Goal: Check status: Check status

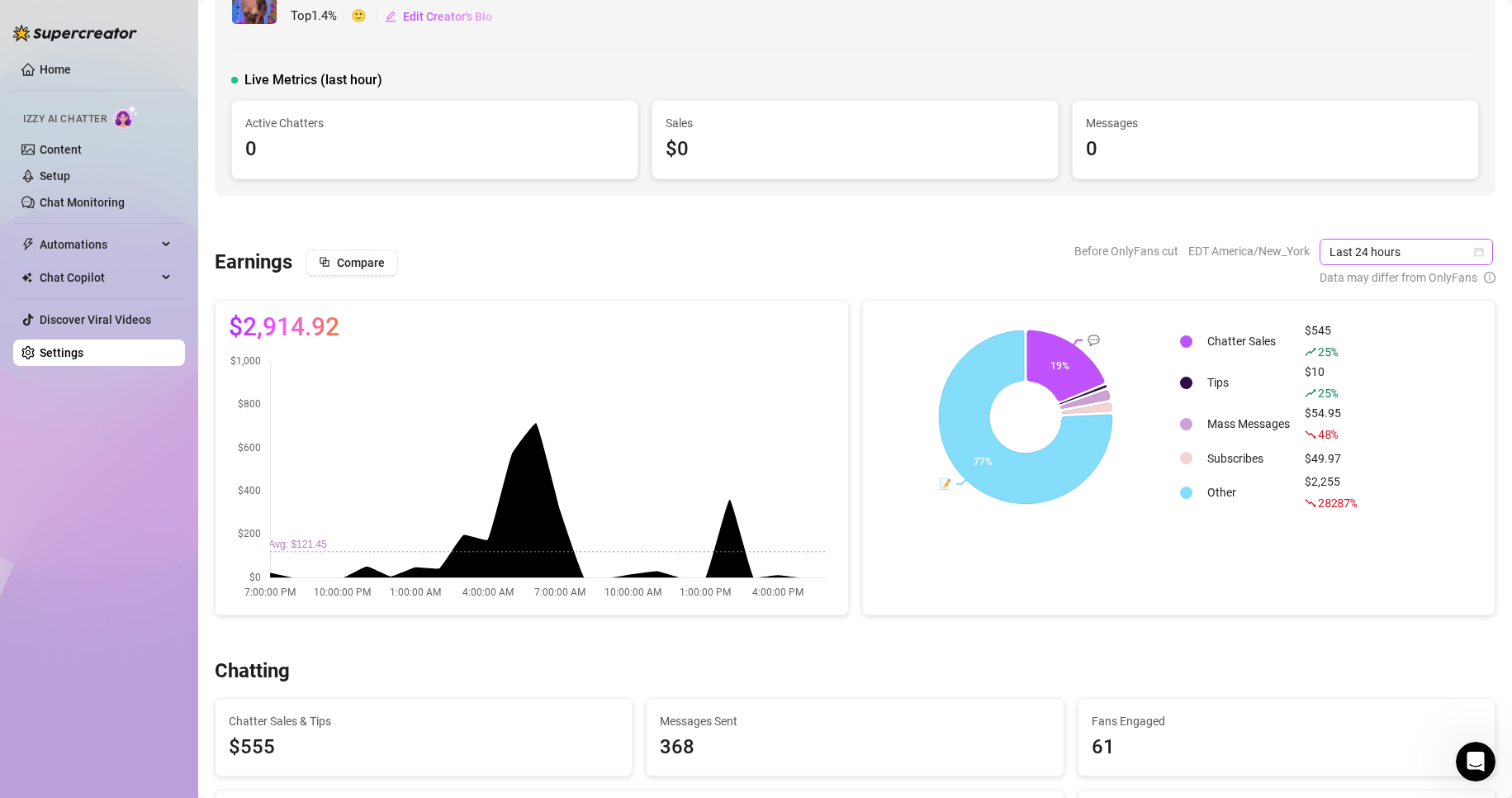
drag, startPoint x: 0, startPoint y: 0, endPoint x: 1359, endPoint y: 252, distance: 1382.2
click at [1359, 252] on span "Last 24 hours" at bounding box center [1406, 252] width 153 height 25
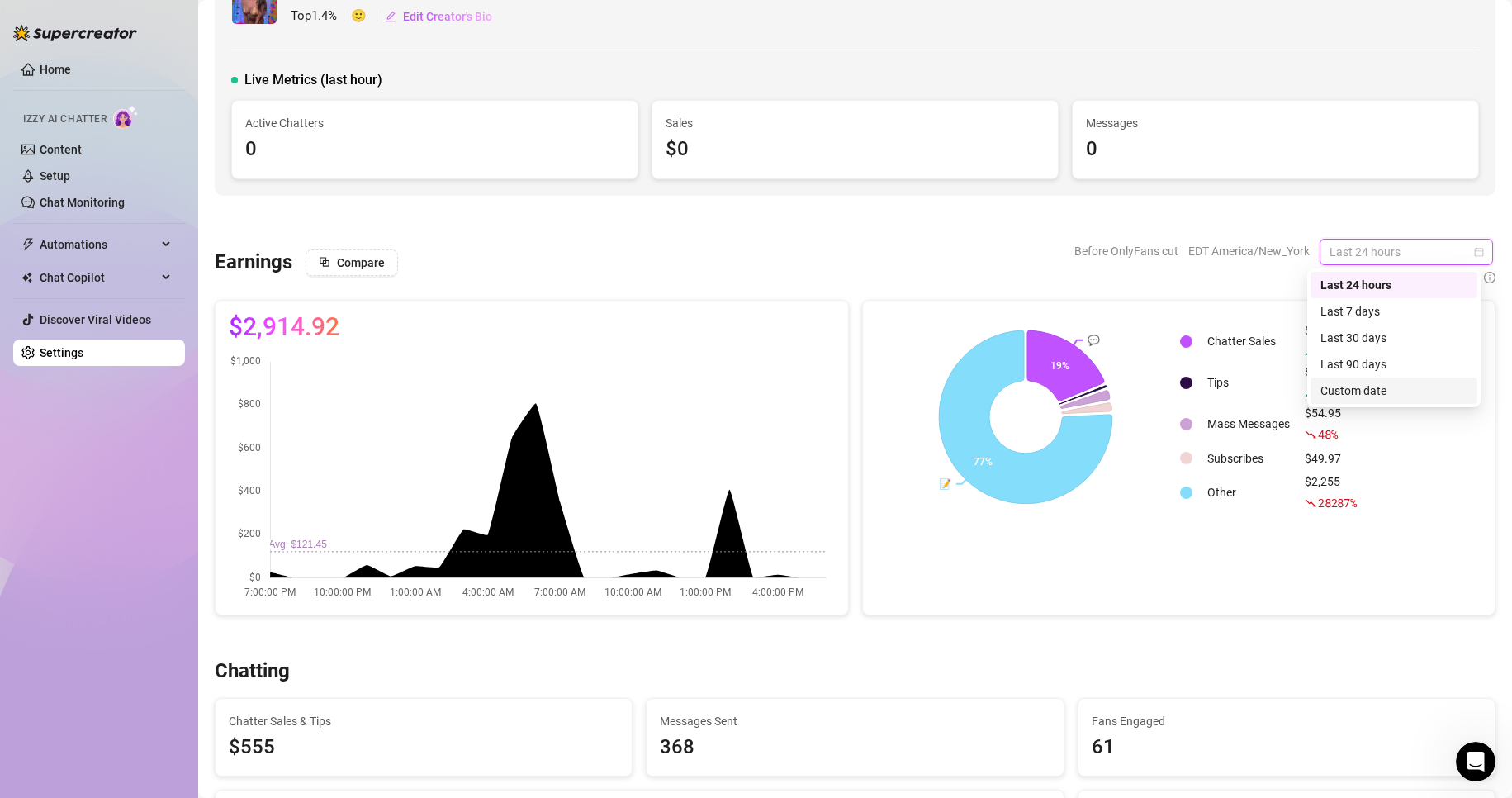
click at [1358, 400] on div "Custom date" at bounding box center [1394, 390] width 167 height 27
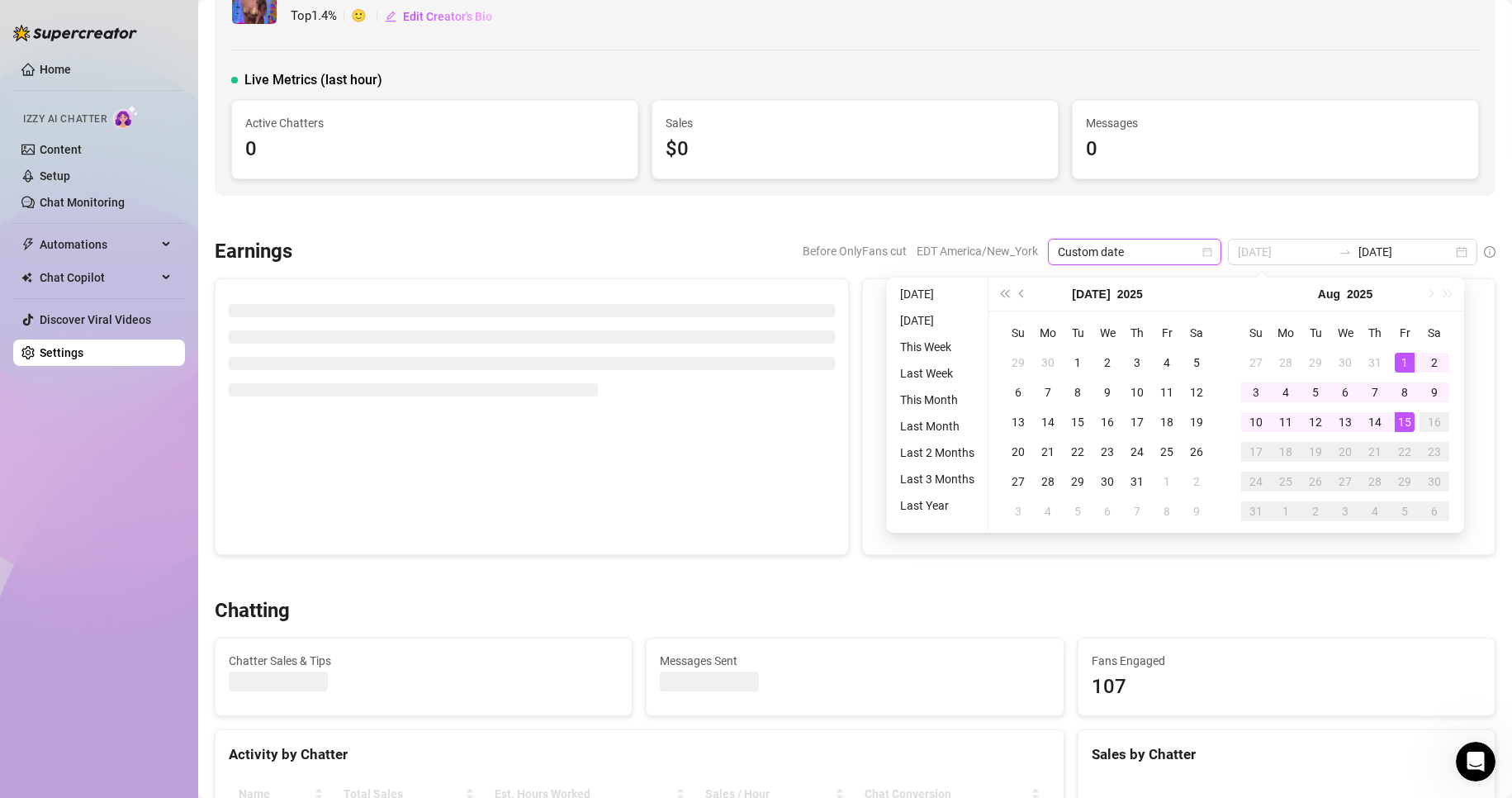
click at [1399, 361] on div "1" at bounding box center [1404, 362] width 20 height 20
type input "[DATE]"
click at [1405, 416] on div "15" at bounding box center [1404, 422] width 20 height 20
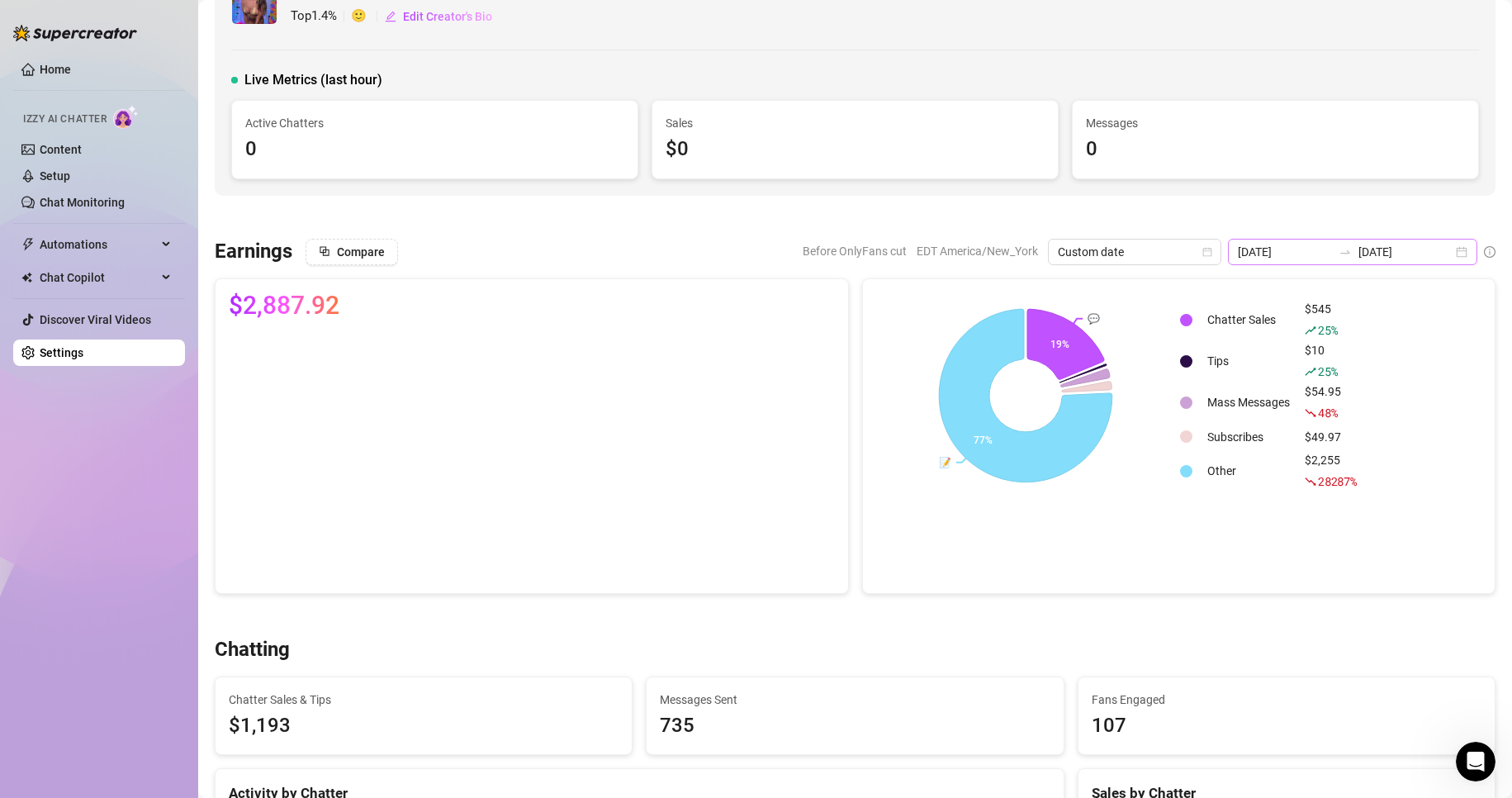
click at [1449, 250] on div "[DATE] [DATE]" at bounding box center [1353, 252] width 249 height 27
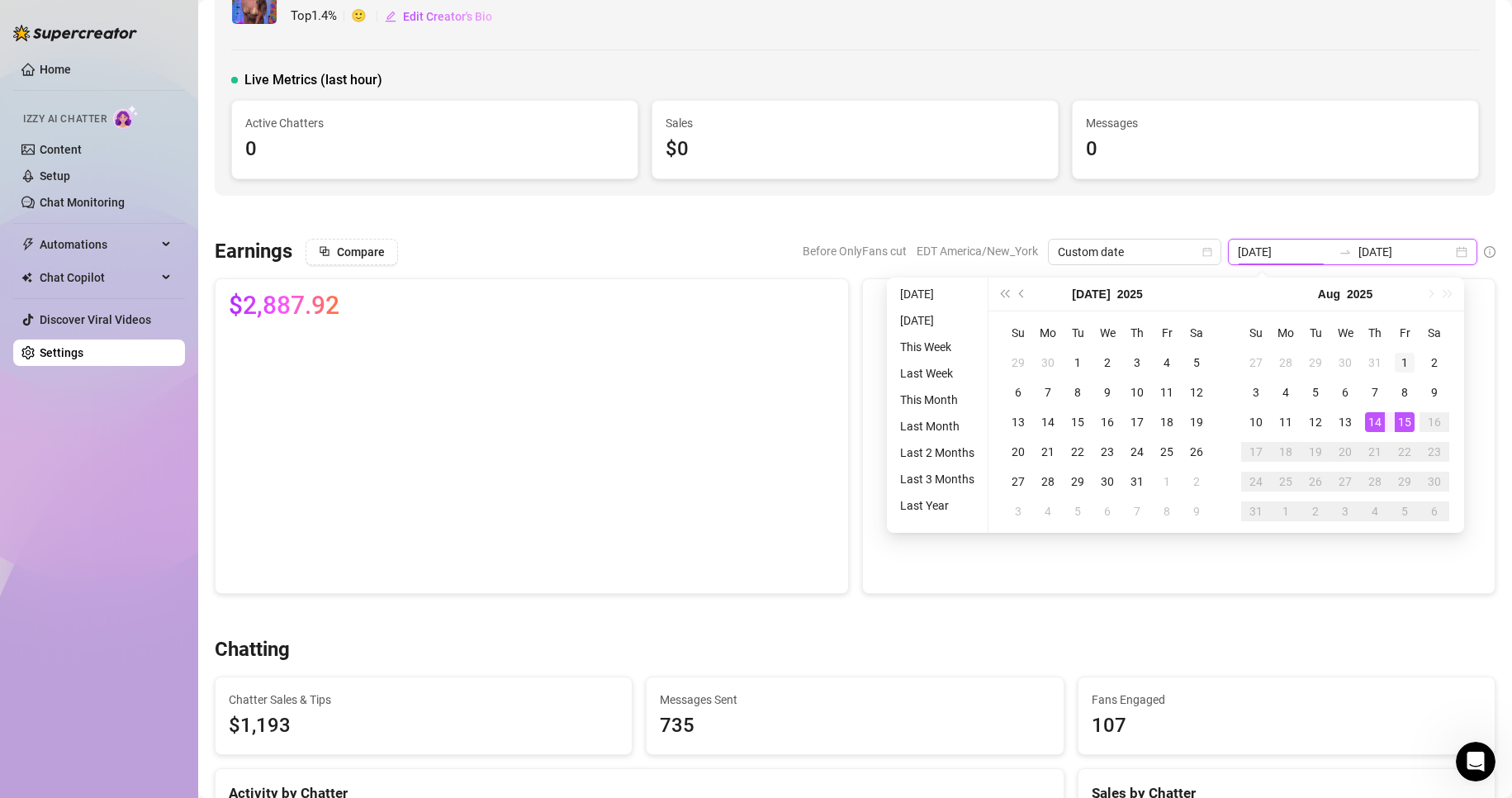
type input "[DATE]"
click at [1399, 360] on div "1" at bounding box center [1404, 362] width 20 height 20
type input "[DATE]"
click at [1399, 418] on div "15" at bounding box center [1404, 422] width 20 height 20
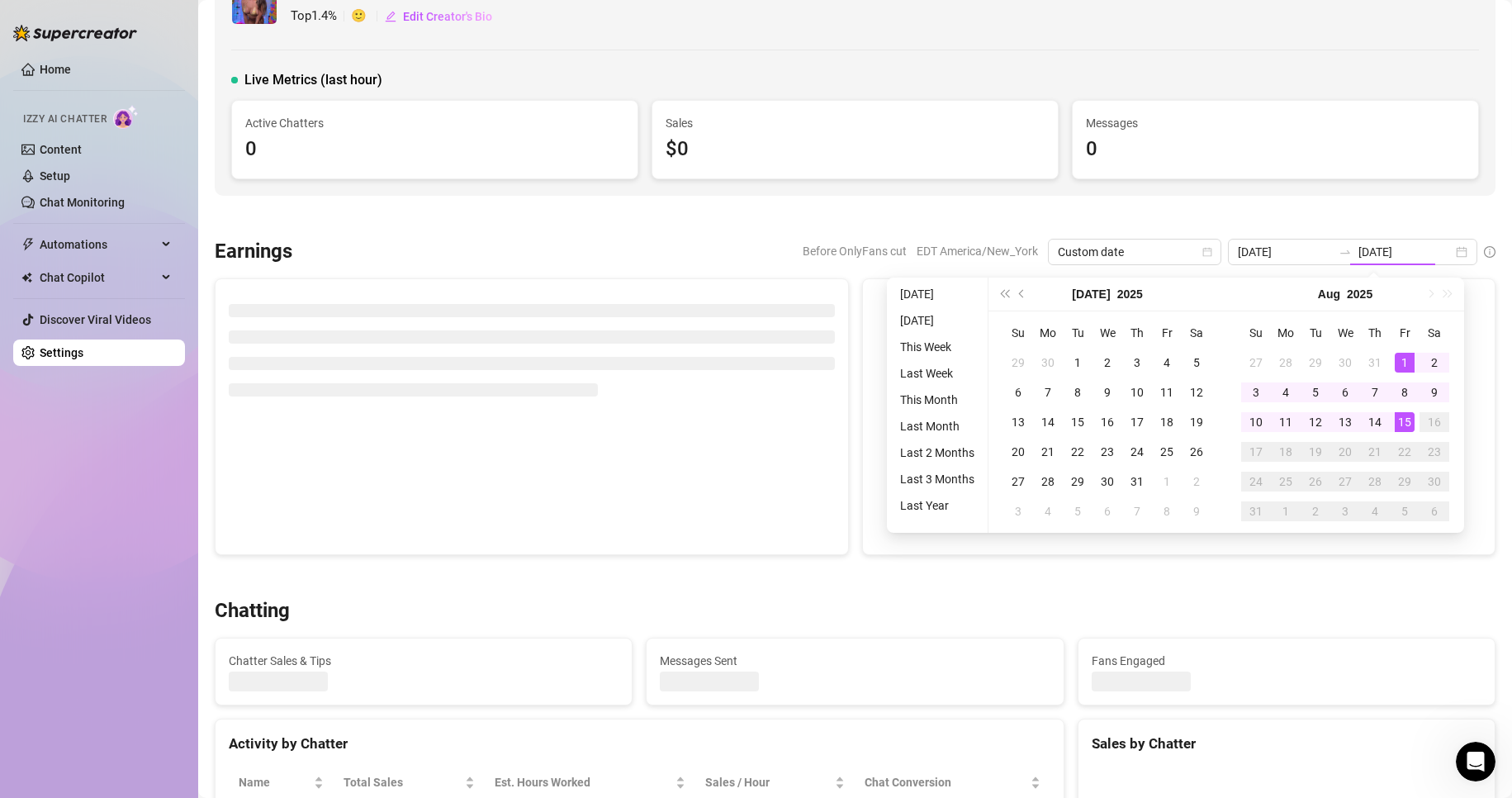
type input "[DATE]"
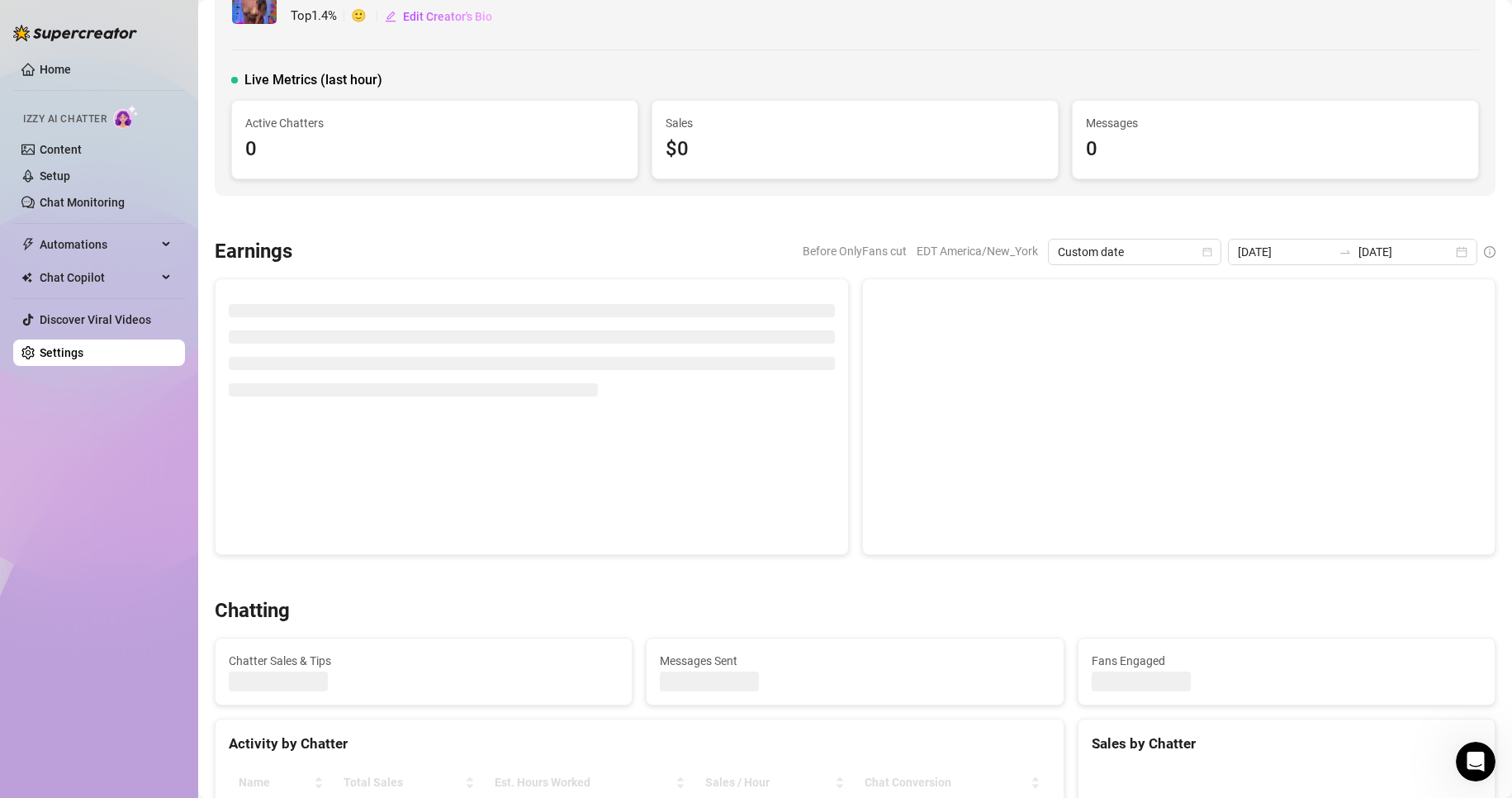
click at [905, 216] on div at bounding box center [855, 216] width 1281 height 16
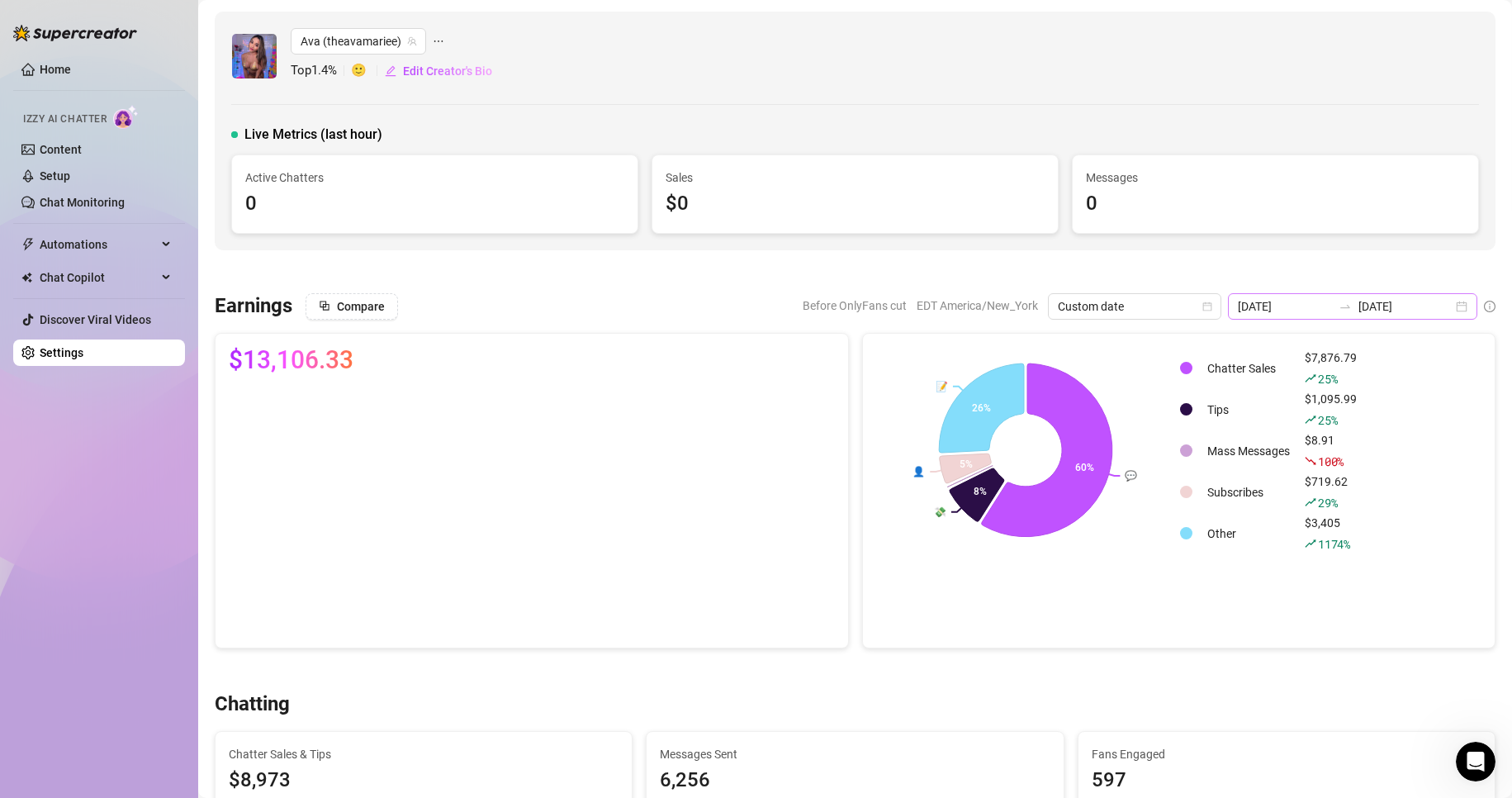
click at [1448, 307] on div "[DATE] [DATE]" at bounding box center [1353, 307] width 249 height 27
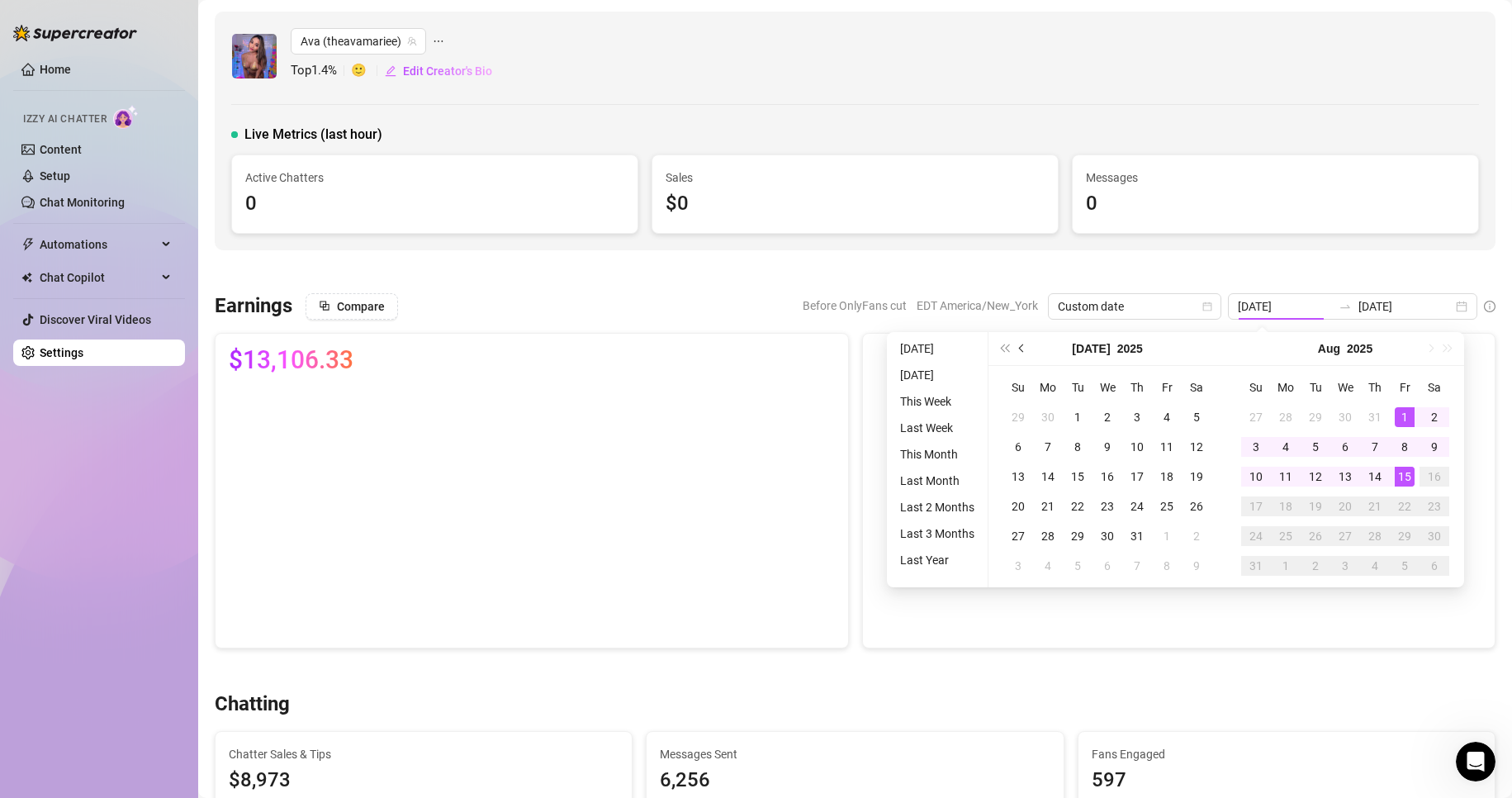
click at [1014, 349] on button "Previous month (PageUp)" at bounding box center [1022, 349] width 18 height 33
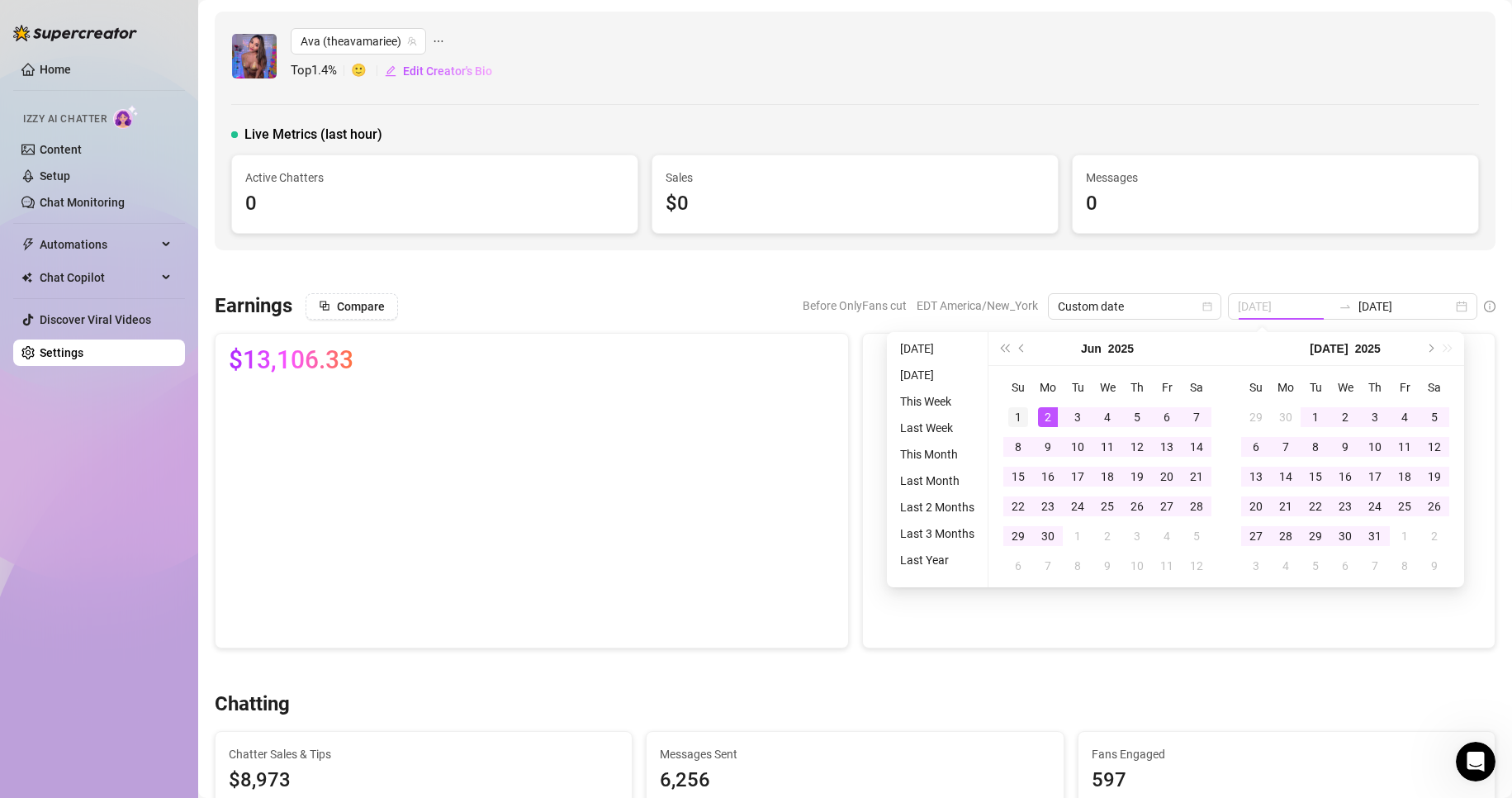
type input "[DATE]"
click at [1016, 408] on div "1" at bounding box center [1018, 417] width 20 height 20
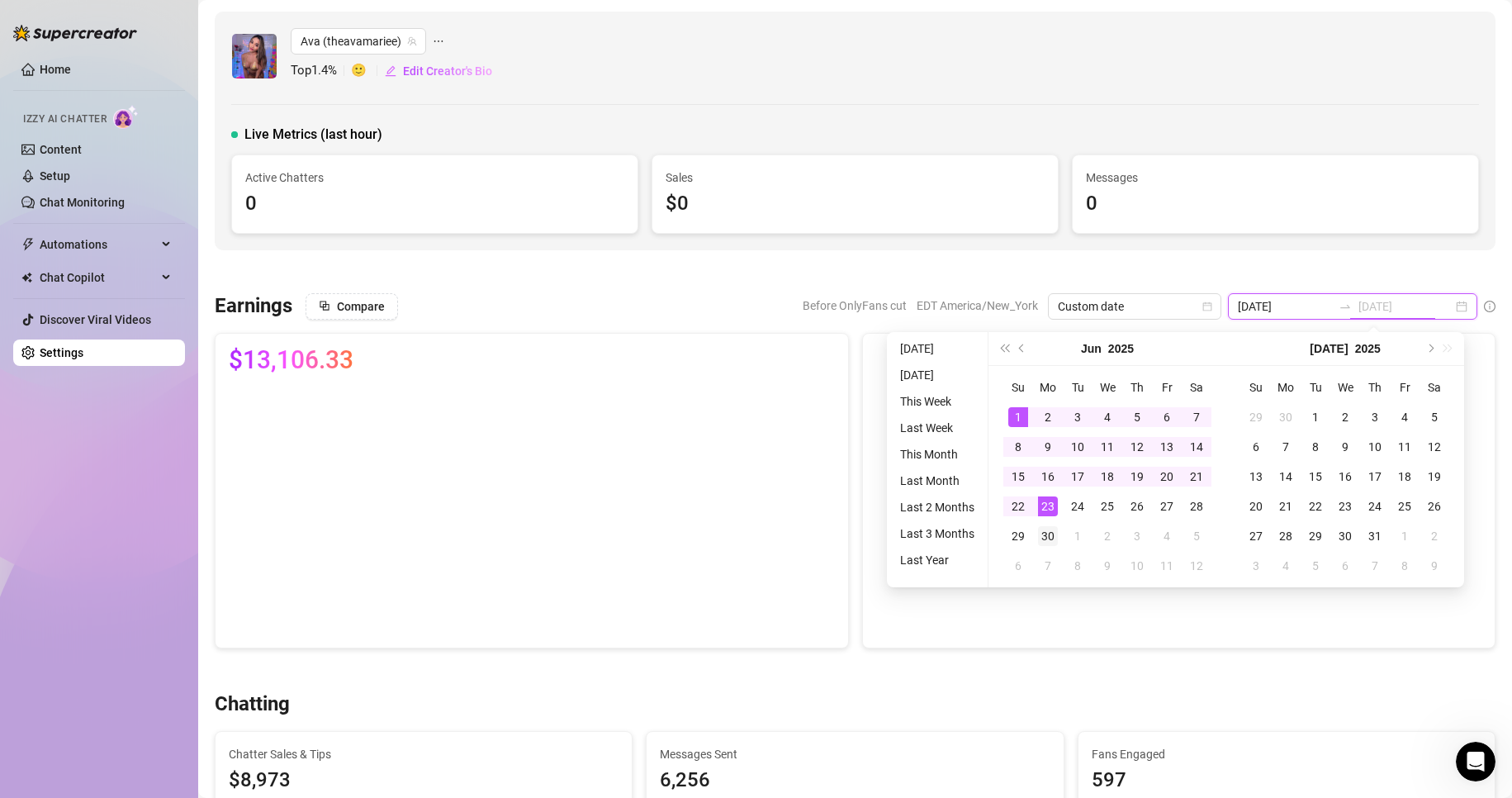
type input "[DATE]"
click at [1047, 532] on div "30" at bounding box center [1047, 536] width 20 height 20
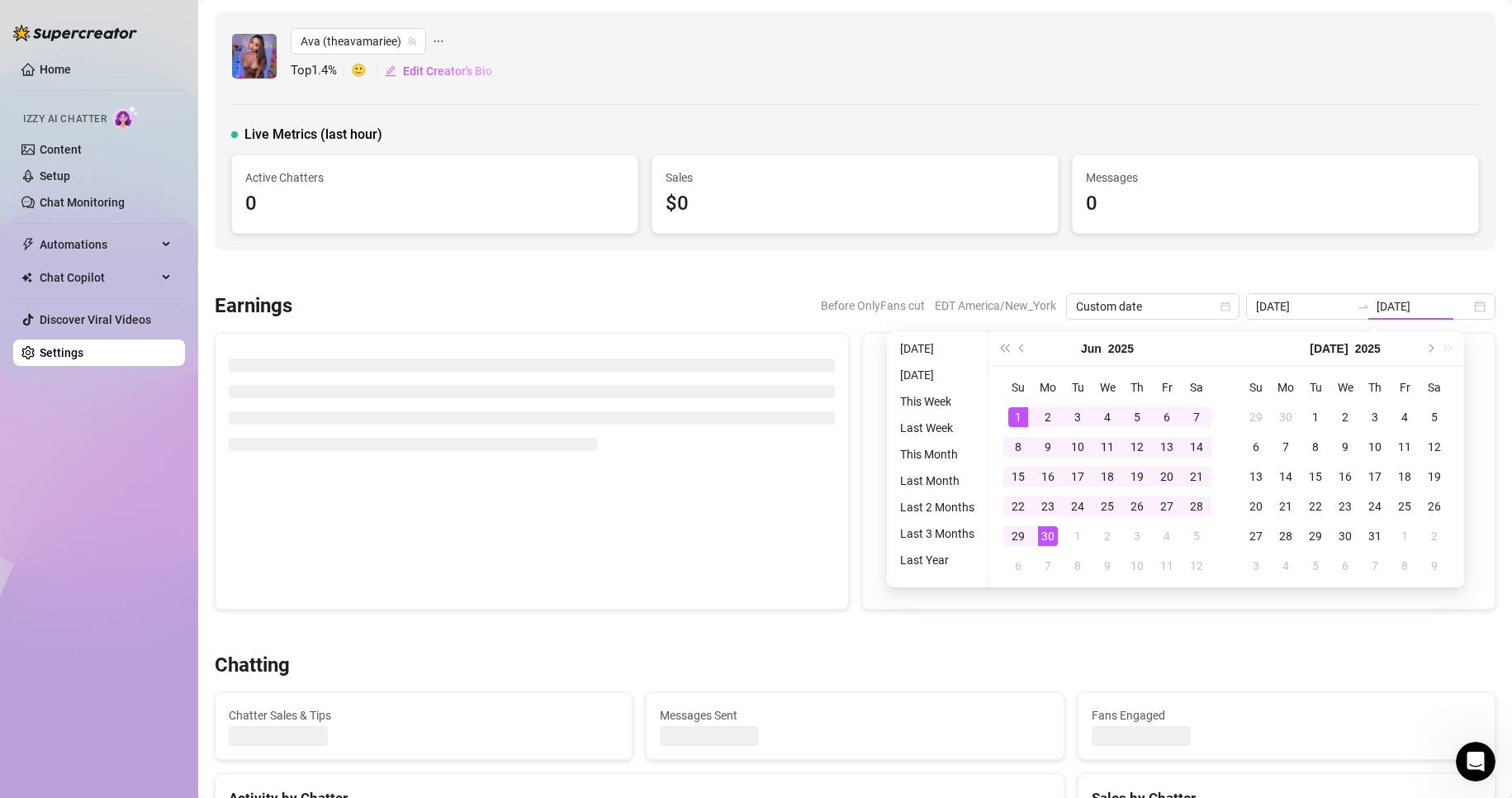
type input "[DATE]"
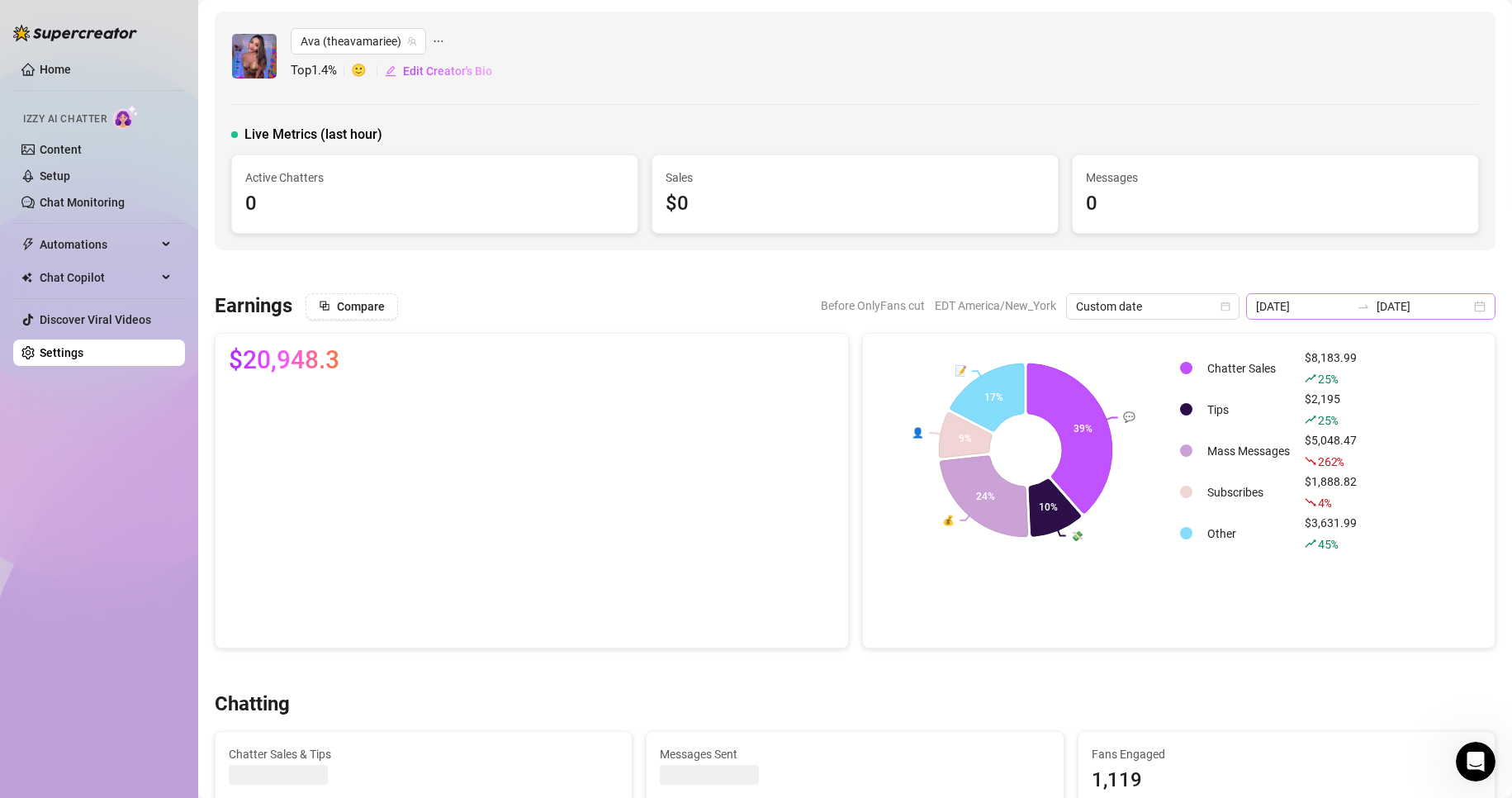
click at [1475, 307] on div "[DATE] [DATE]" at bounding box center [1371, 307] width 249 height 27
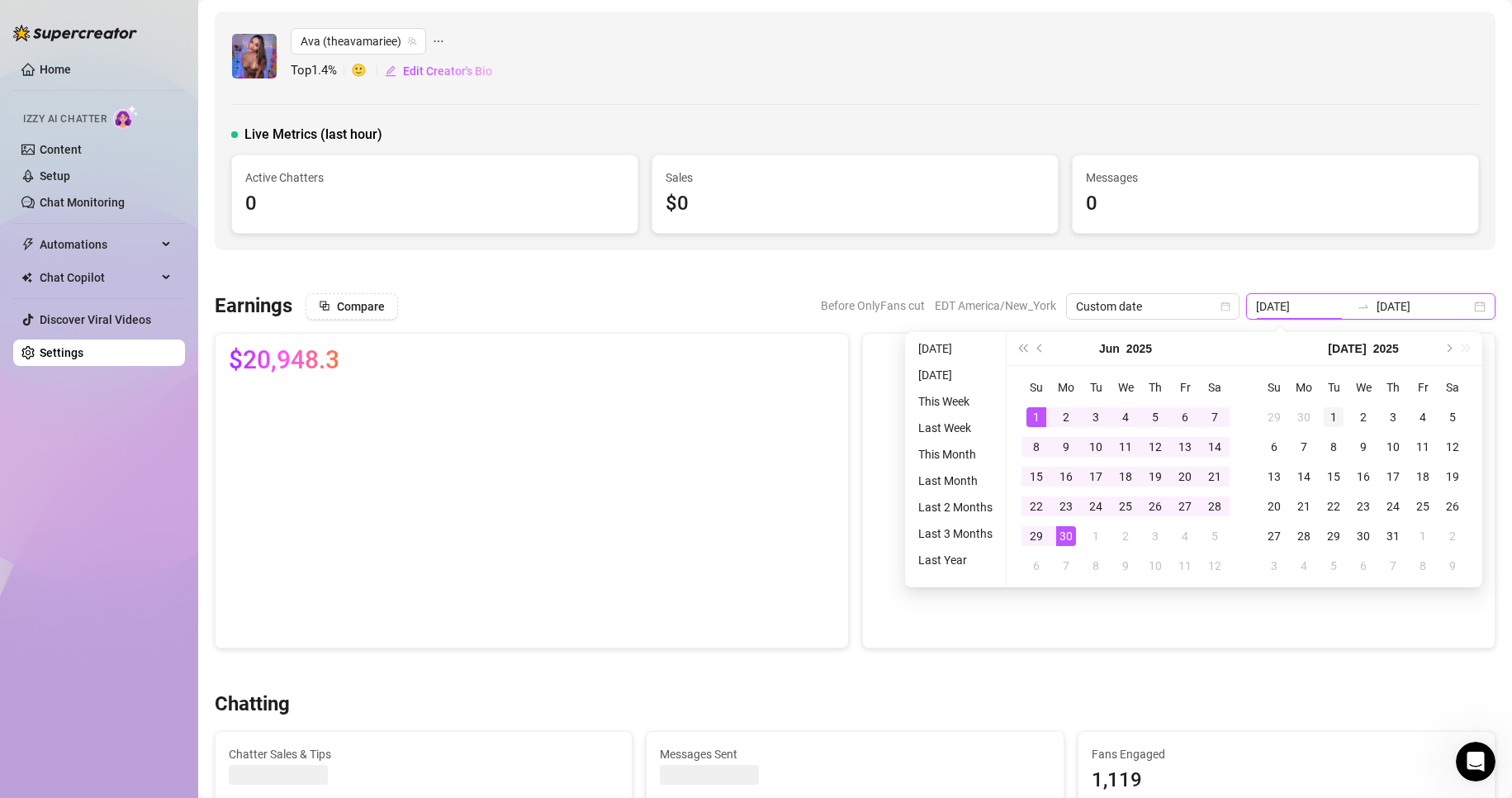
type input "[DATE]"
click at [1329, 417] on div "1" at bounding box center [1334, 417] width 20 height 20
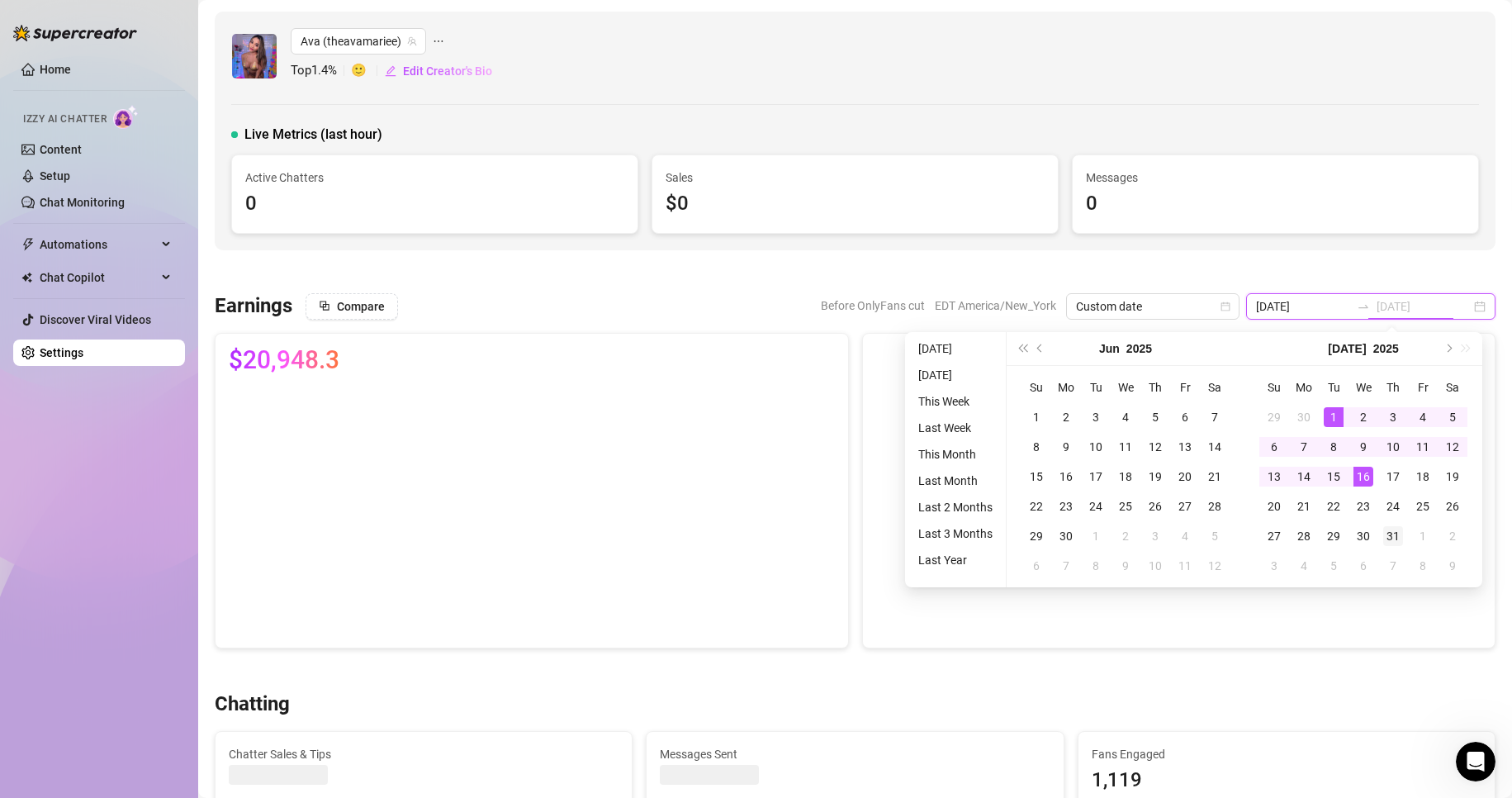
type input "[DATE]"
click at [1397, 537] on div "31" at bounding box center [1393, 536] width 20 height 20
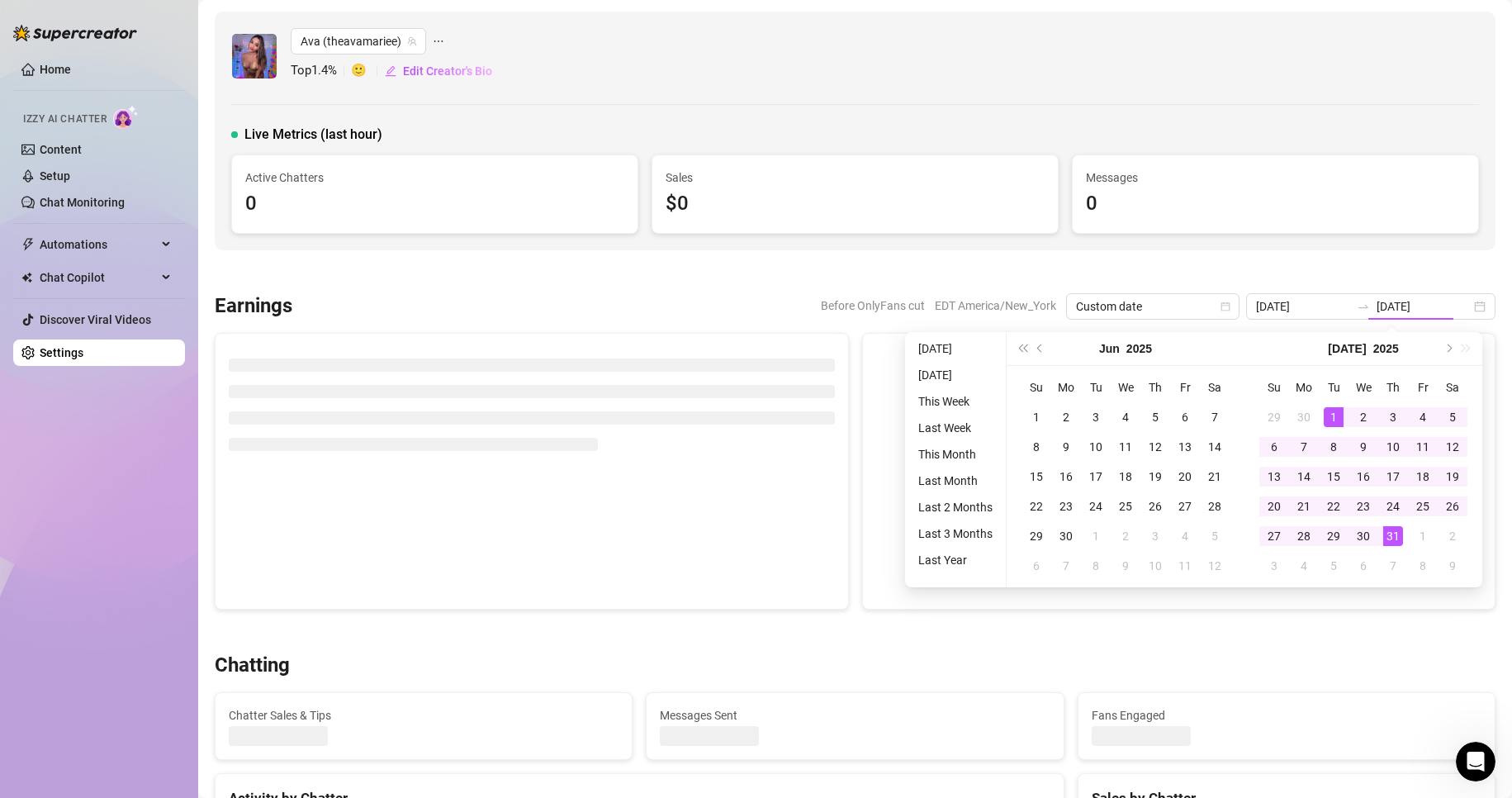
type input "[DATE]"
